Goal: Task Accomplishment & Management: Manage account settings

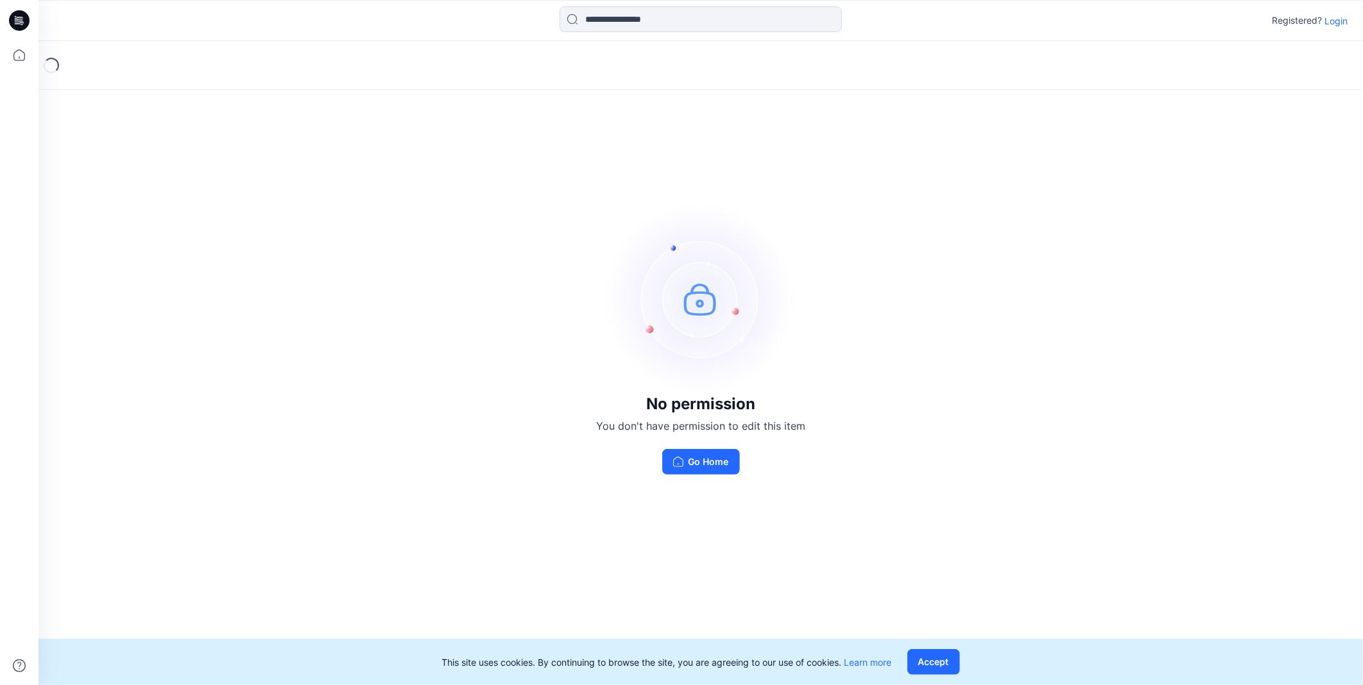
drag, startPoint x: 1340, startPoint y: 21, endPoint x: 1330, endPoint y: 21, distance: 9.6
click at [1340, 20] on p "Login" at bounding box center [1336, 20] width 23 height 13
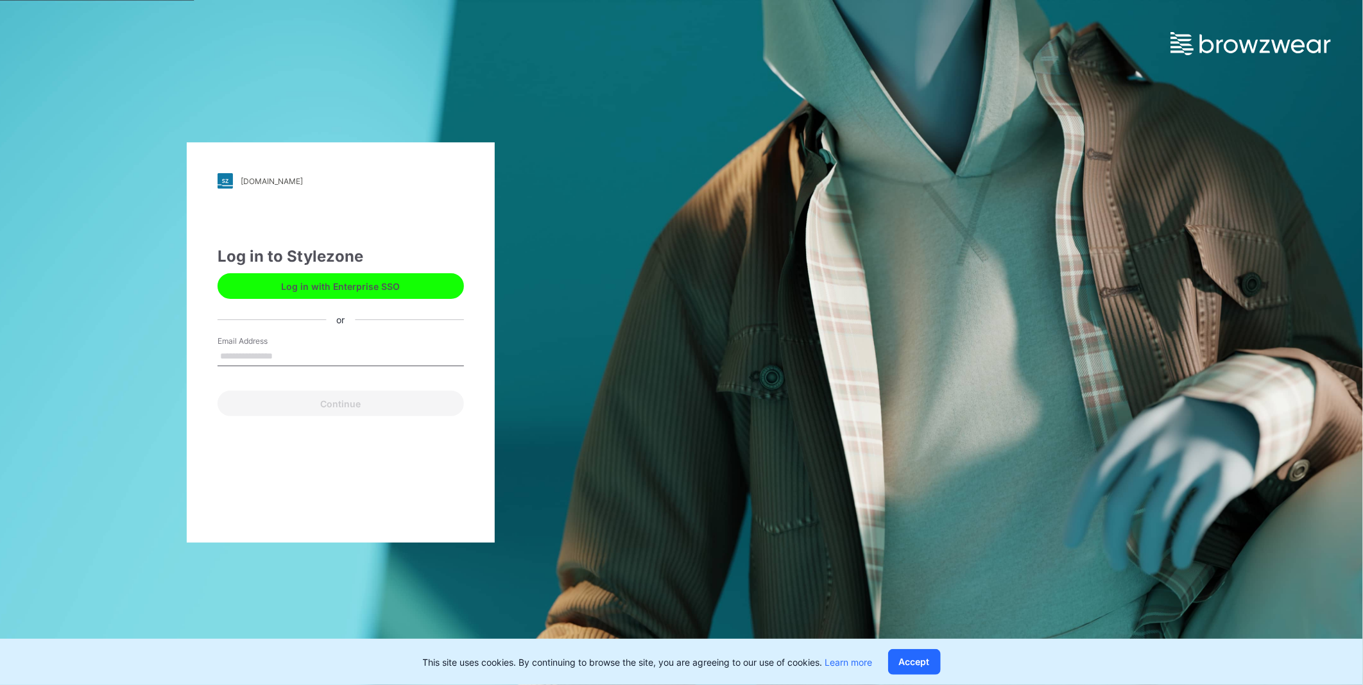
click at [318, 361] on input "Email Address" at bounding box center [341, 356] width 246 height 19
type input "**********"
click at [386, 418] on div "**********" at bounding box center [341, 342] width 308 height 400
click at [383, 409] on button "Continue" at bounding box center [341, 404] width 246 height 26
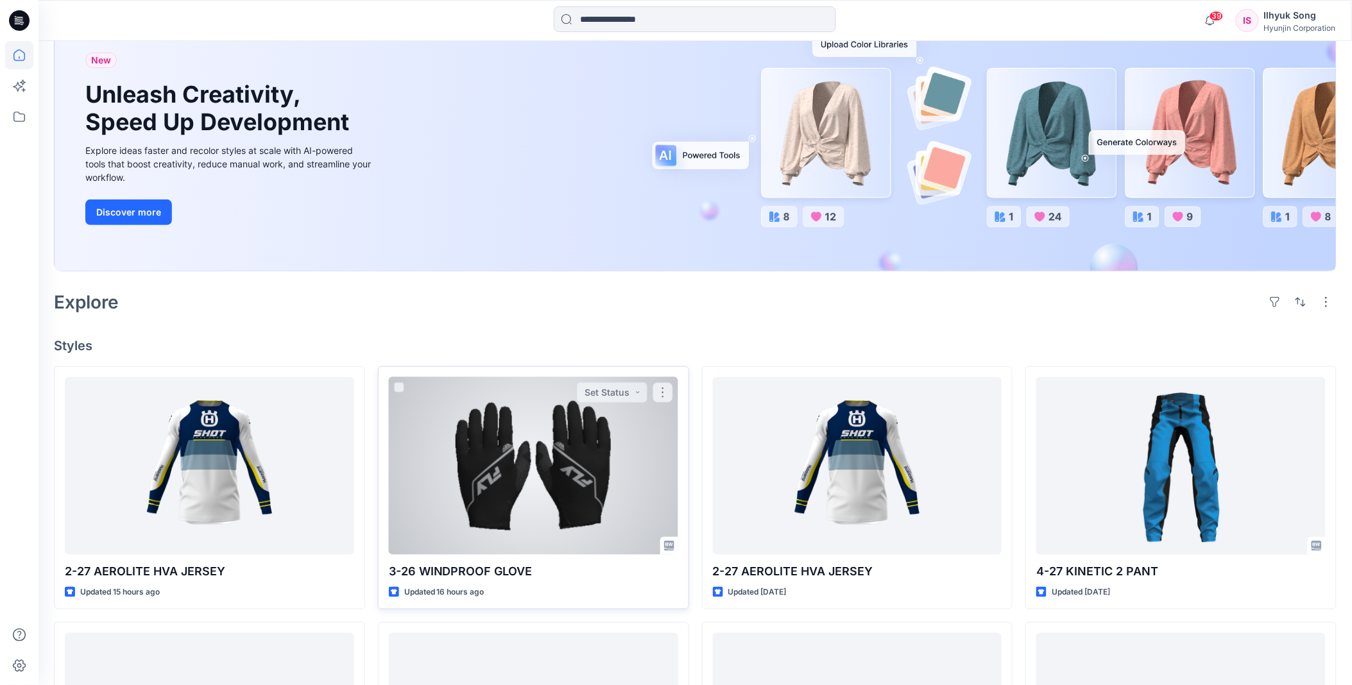
scroll to position [214, 0]
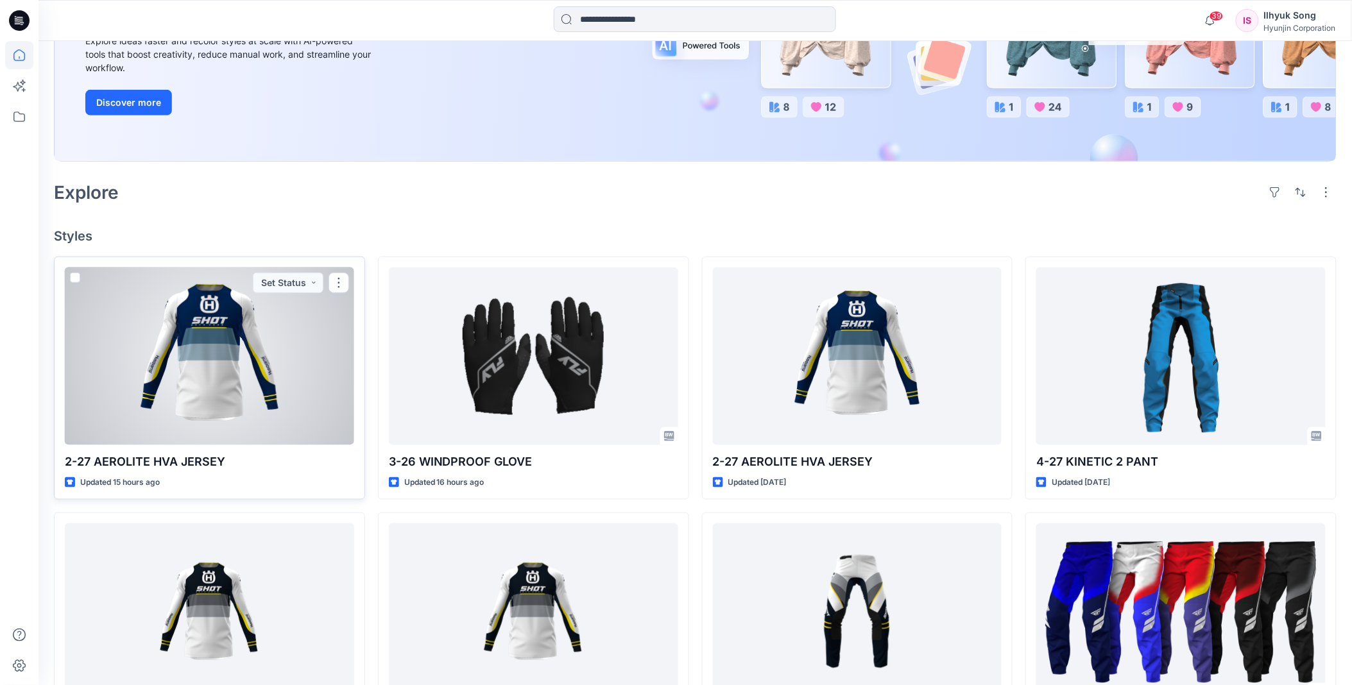
click at [255, 363] on div at bounding box center [209, 357] width 289 height 178
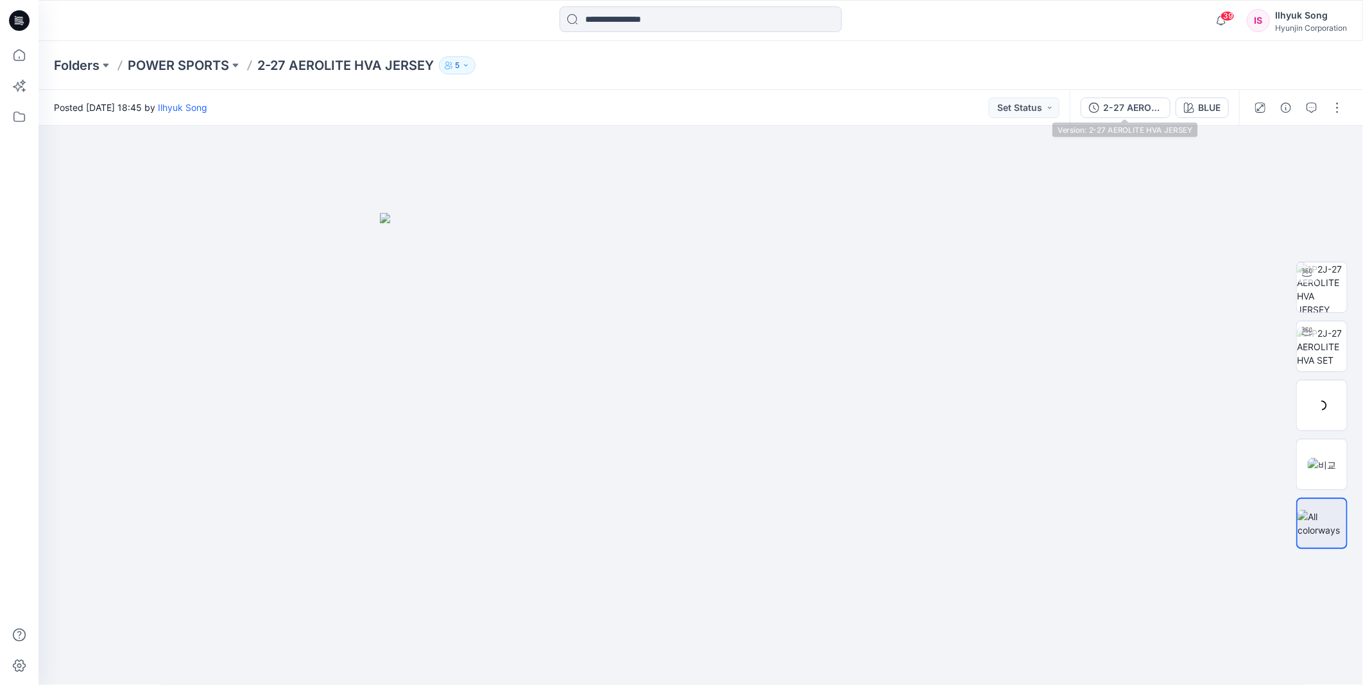
click at [1027, 105] on button "Set Status" at bounding box center [1024, 108] width 71 height 21
click at [1002, 189] on p "Approved" at bounding box center [991, 195] width 42 height 17
click at [17, 47] on icon at bounding box center [19, 55] width 28 height 28
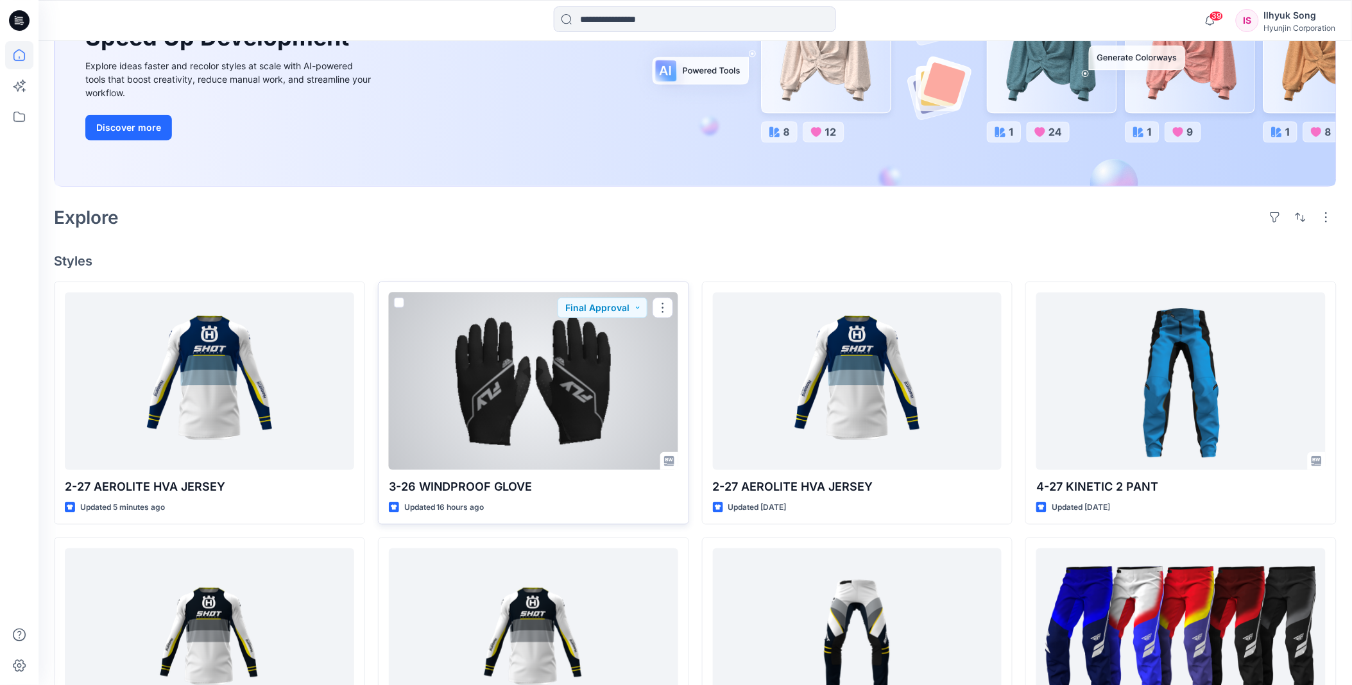
scroll to position [214, 0]
